Goal: Check status: Check status

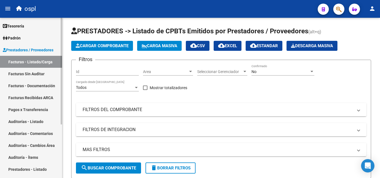
click at [46, 122] on link "Auditorías - Listado" at bounding box center [31, 122] width 62 height 12
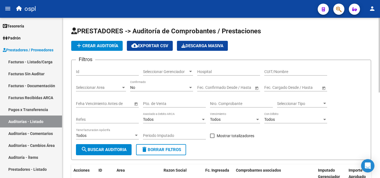
scroll to position [56, 0]
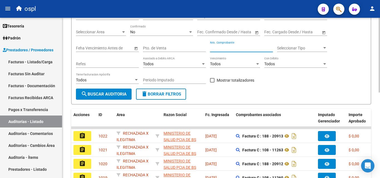
click at [247, 48] on input "Nro. Comprobante" at bounding box center [241, 48] width 63 height 5
type input "75949"
click at [112, 93] on span "search Buscar Auditoria" at bounding box center [104, 94] width 46 height 5
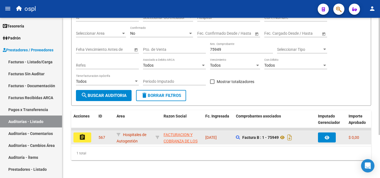
click at [83, 136] on mat-icon "assignment" at bounding box center [82, 137] width 7 height 7
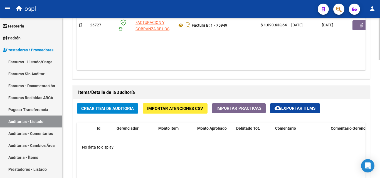
scroll to position [306, 0]
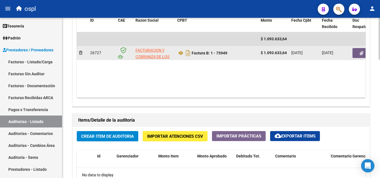
click at [360, 52] on icon "button" at bounding box center [362, 53] width 4 height 4
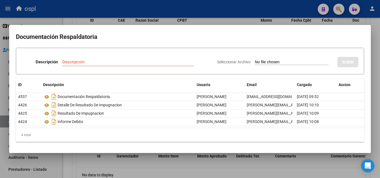
click at [155, 169] on div at bounding box center [190, 89] width 380 height 178
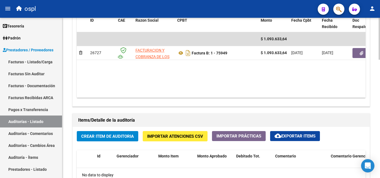
scroll to position [417, 0]
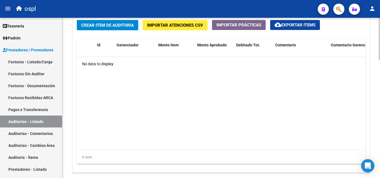
click at [170, 99] on datatable-body "No data to display" at bounding box center [221, 103] width 289 height 93
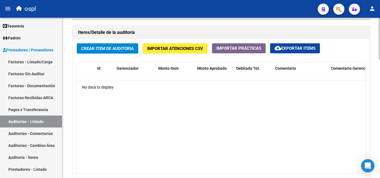
scroll to position [362, 0]
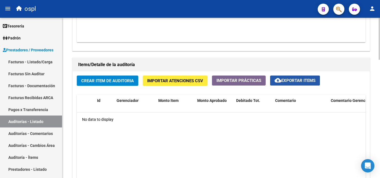
drag, startPoint x: 298, startPoint y: 82, endPoint x: 295, endPoint y: 83, distance: 3.5
